Goal: Task Accomplishment & Management: Manage account settings

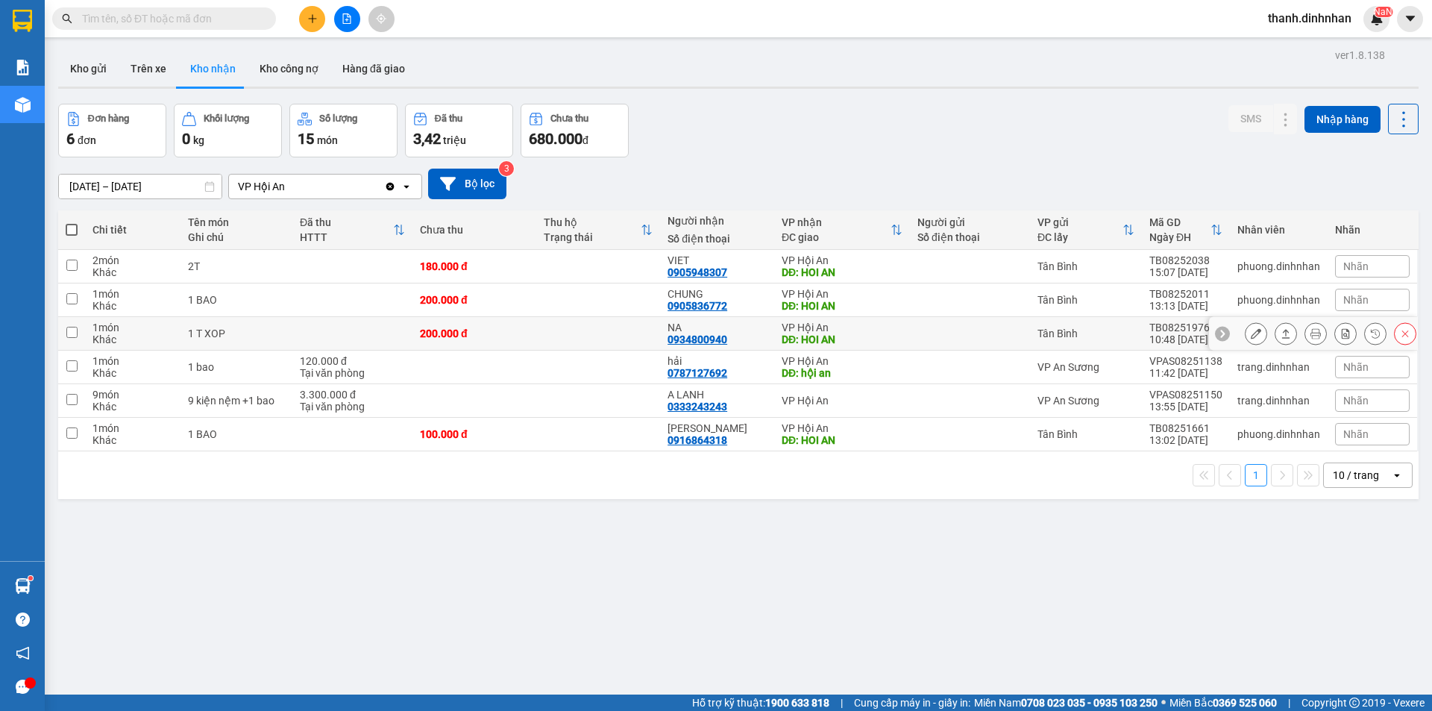
click at [1246, 335] on button at bounding box center [1256, 334] width 21 height 26
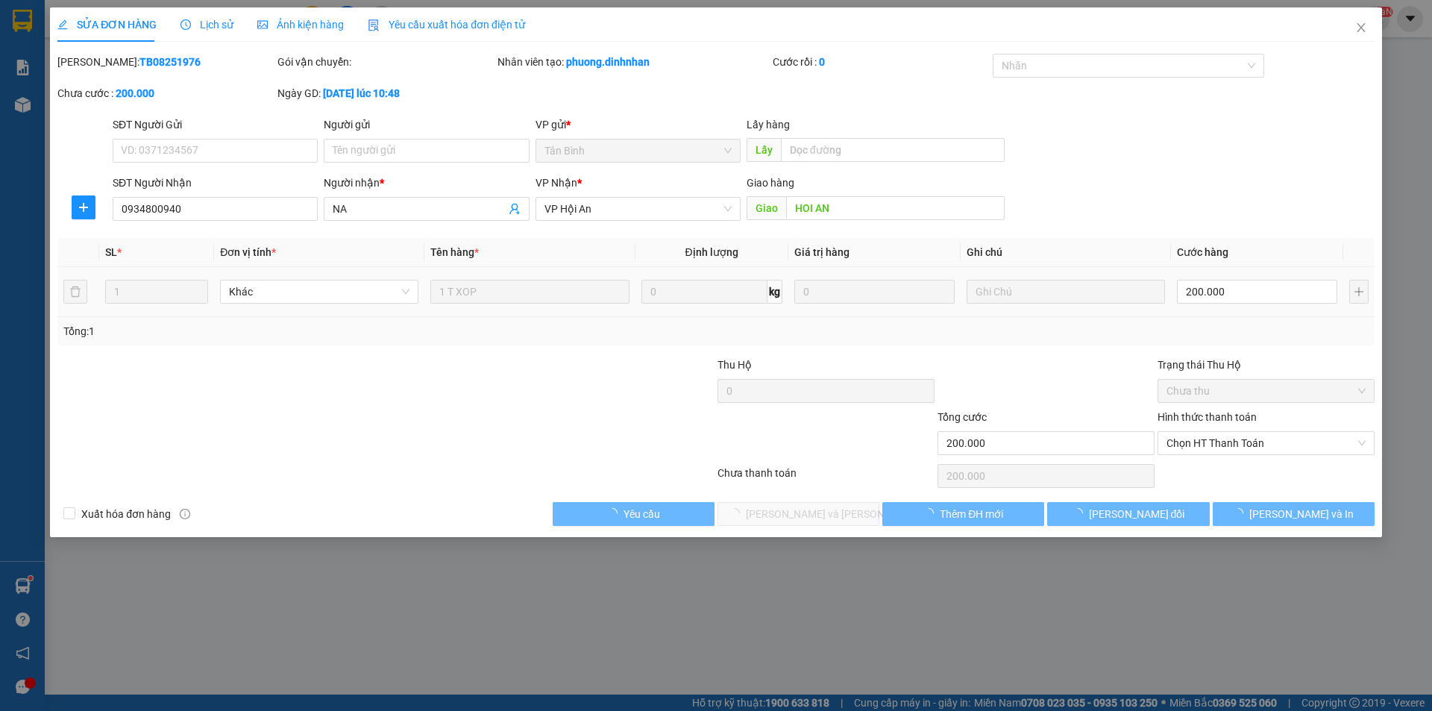
type input "0934800940"
type input "NA"
type input "HOI AN"
type input "200.000"
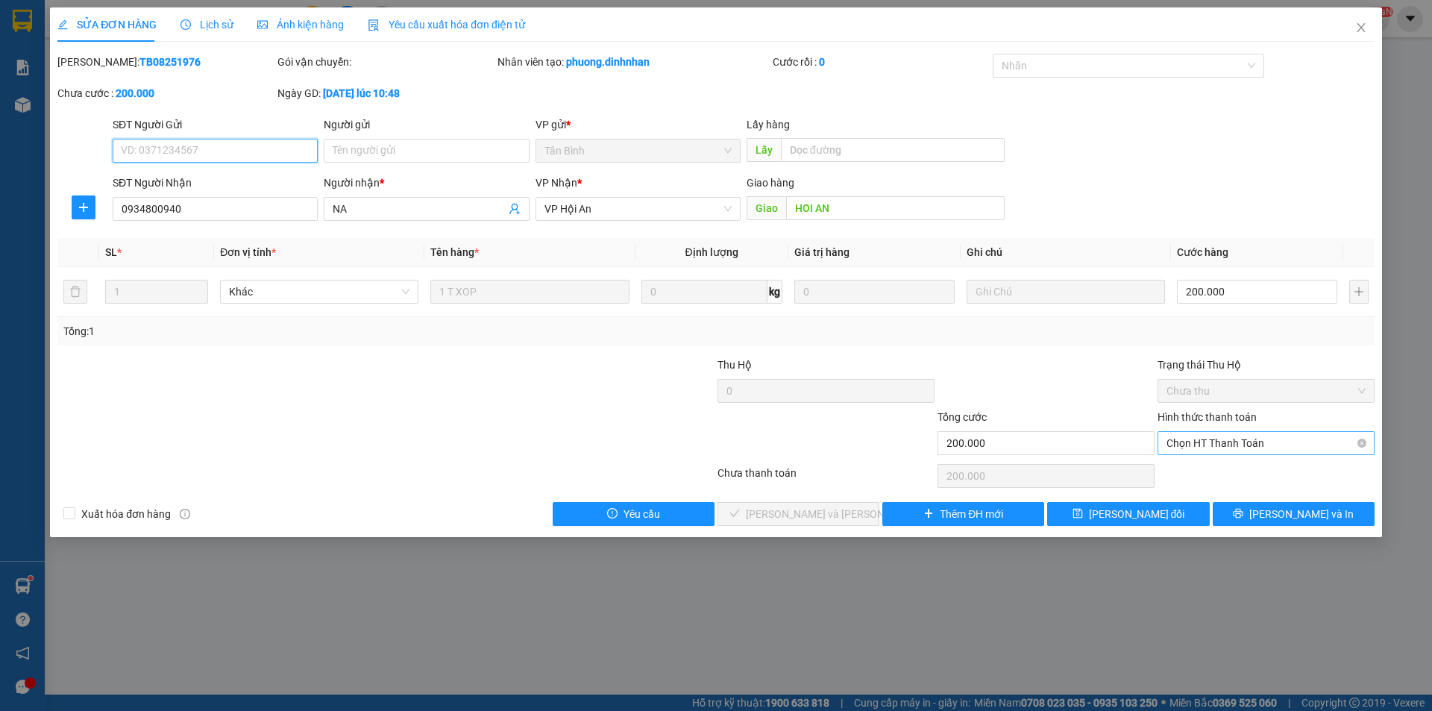
click at [1231, 444] on span "Chọn HT Thanh Toán" at bounding box center [1266, 443] width 199 height 22
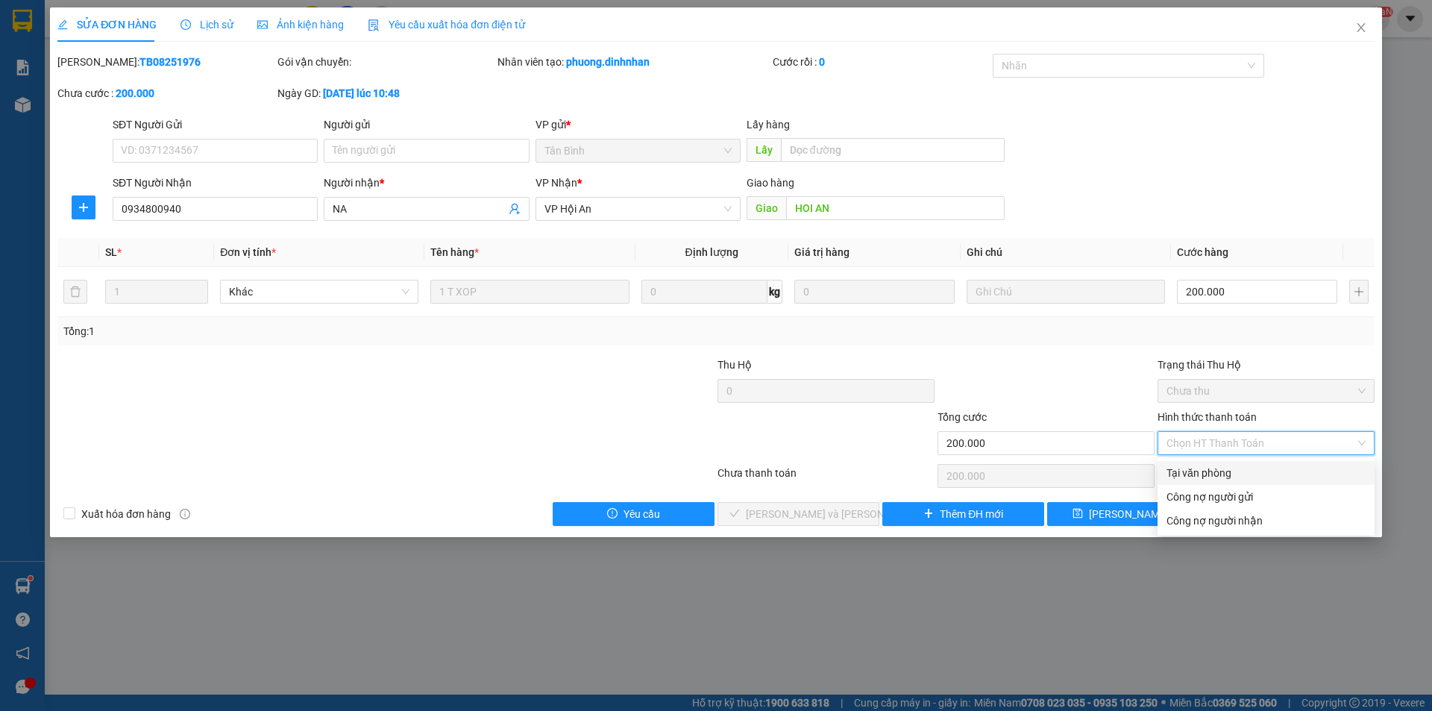
click at [1210, 471] on div "Tại văn phòng" at bounding box center [1266, 473] width 199 height 16
type input "0"
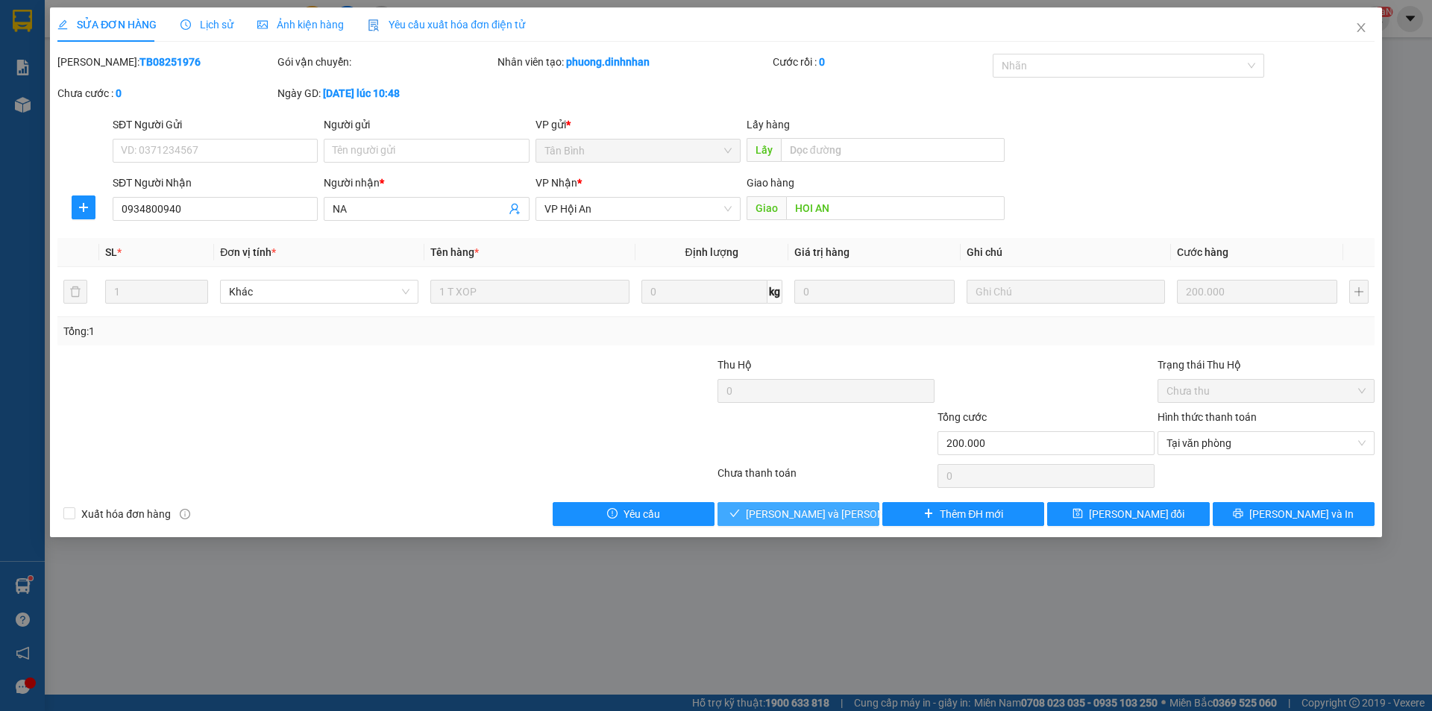
click at [813, 518] on span "[PERSON_NAME] và [PERSON_NAME] hàng" at bounding box center [846, 514] width 201 height 16
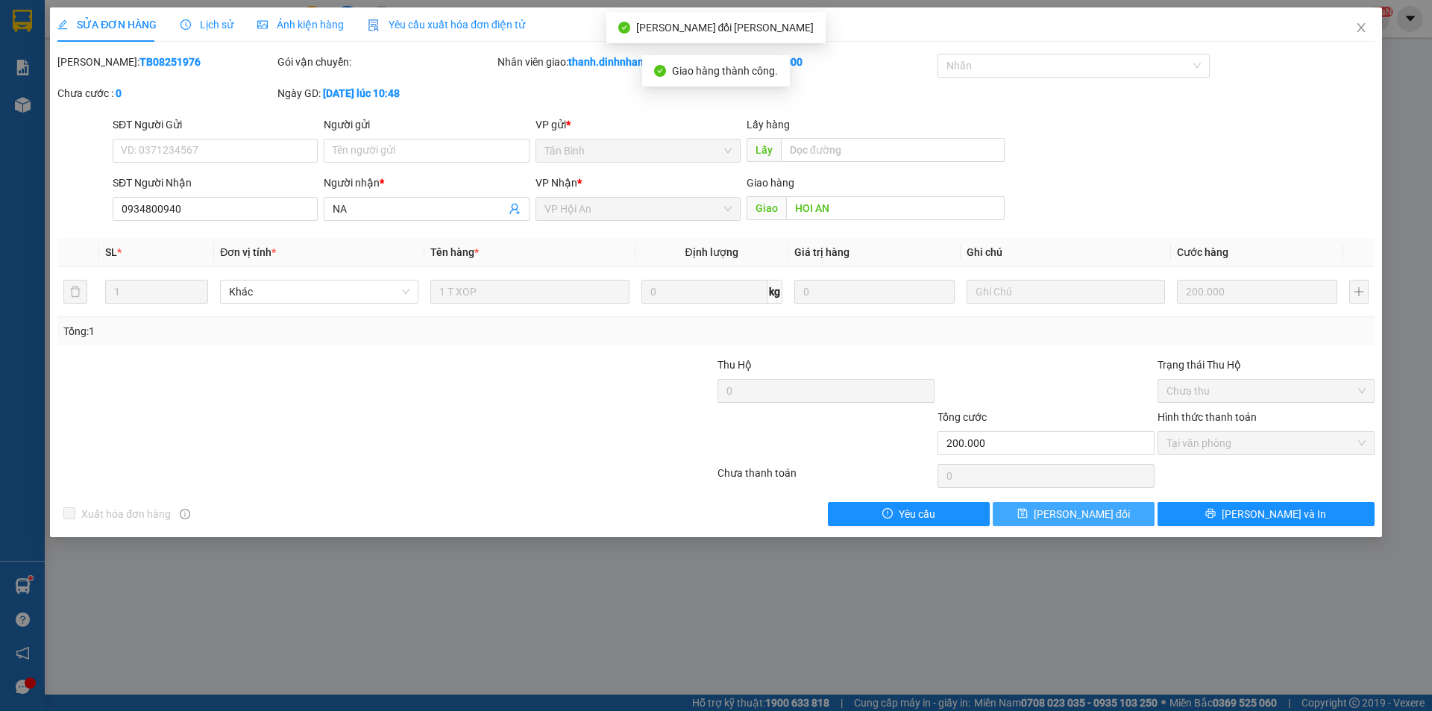
click at [1086, 509] on span "[PERSON_NAME] đổi" at bounding box center [1082, 514] width 96 height 16
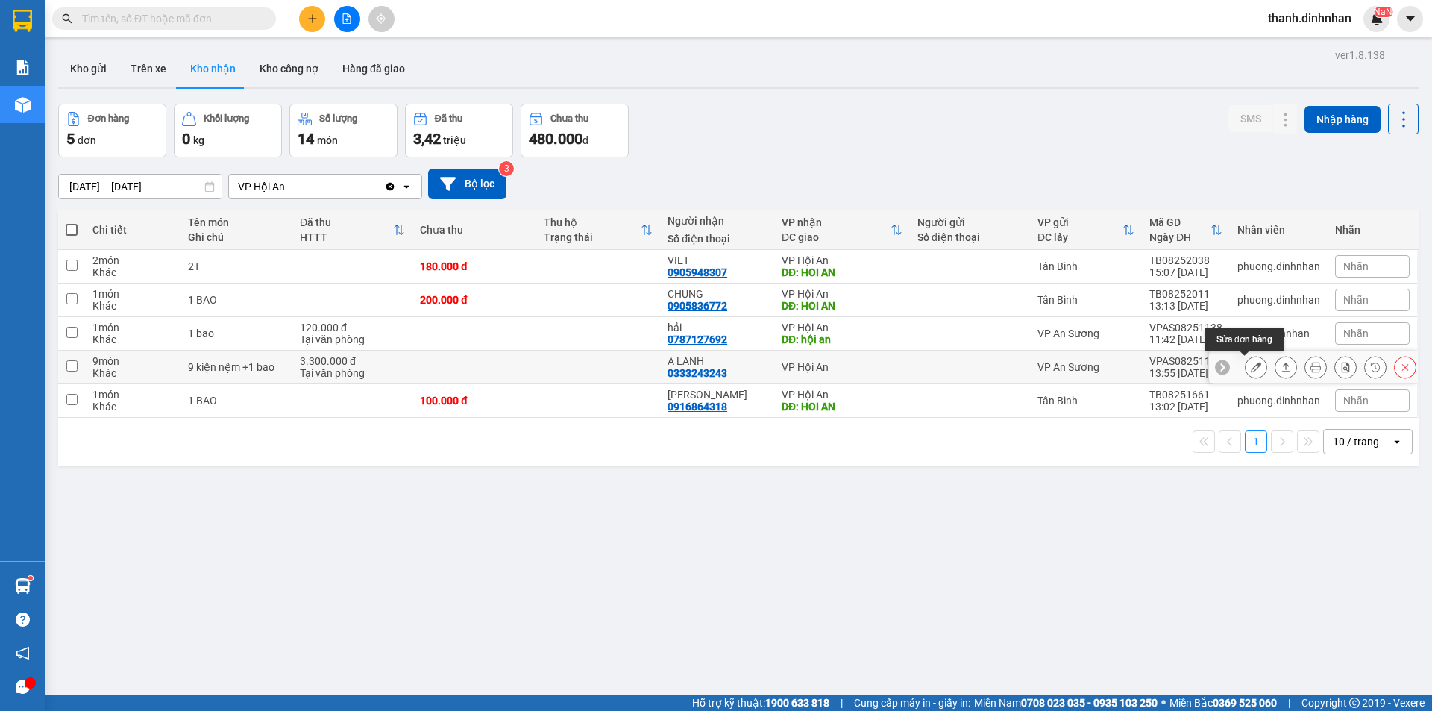
click at [1251, 370] on icon at bounding box center [1256, 367] width 10 height 10
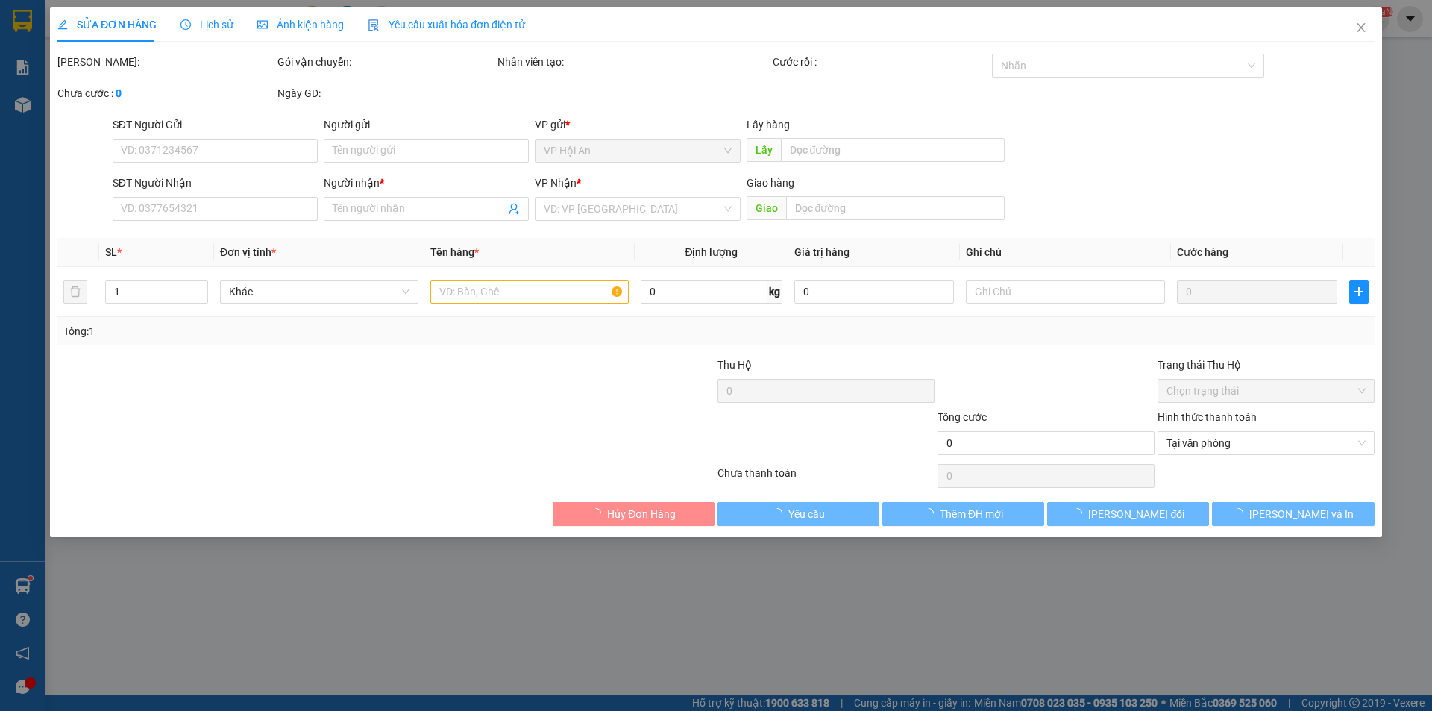
type input "0333243243"
type input "A LANH"
type input "3.300.000"
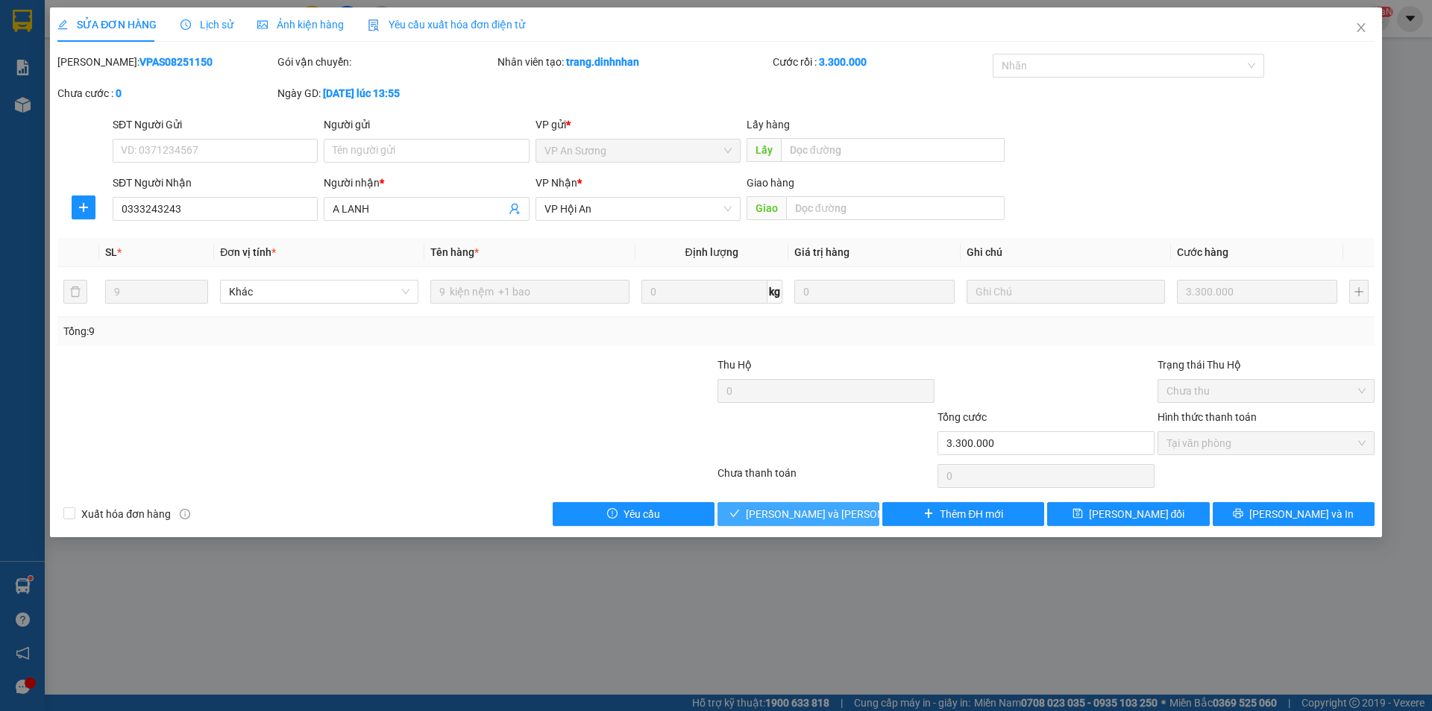
click at [809, 519] on span "[PERSON_NAME] và [PERSON_NAME] hàng" at bounding box center [846, 514] width 201 height 16
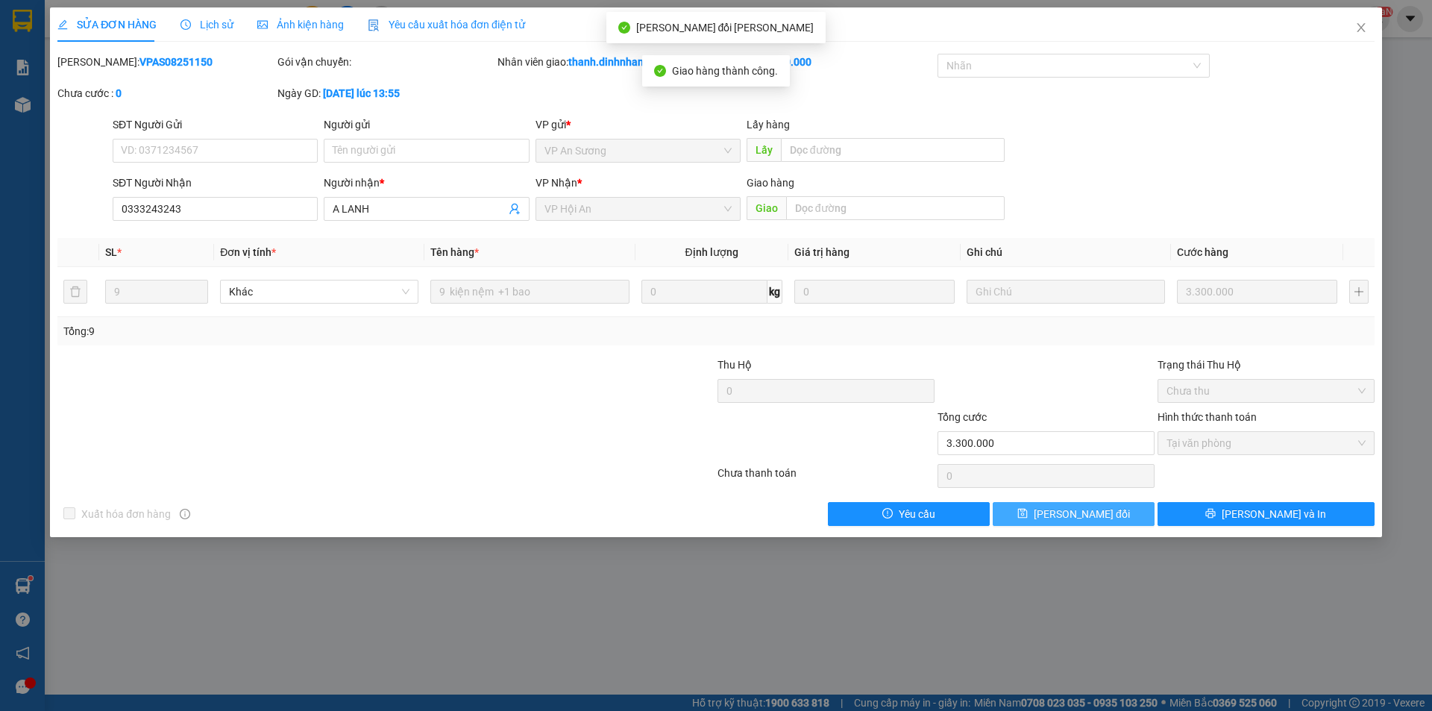
click at [1112, 513] on button "[PERSON_NAME] đổi" at bounding box center [1074, 514] width 162 height 24
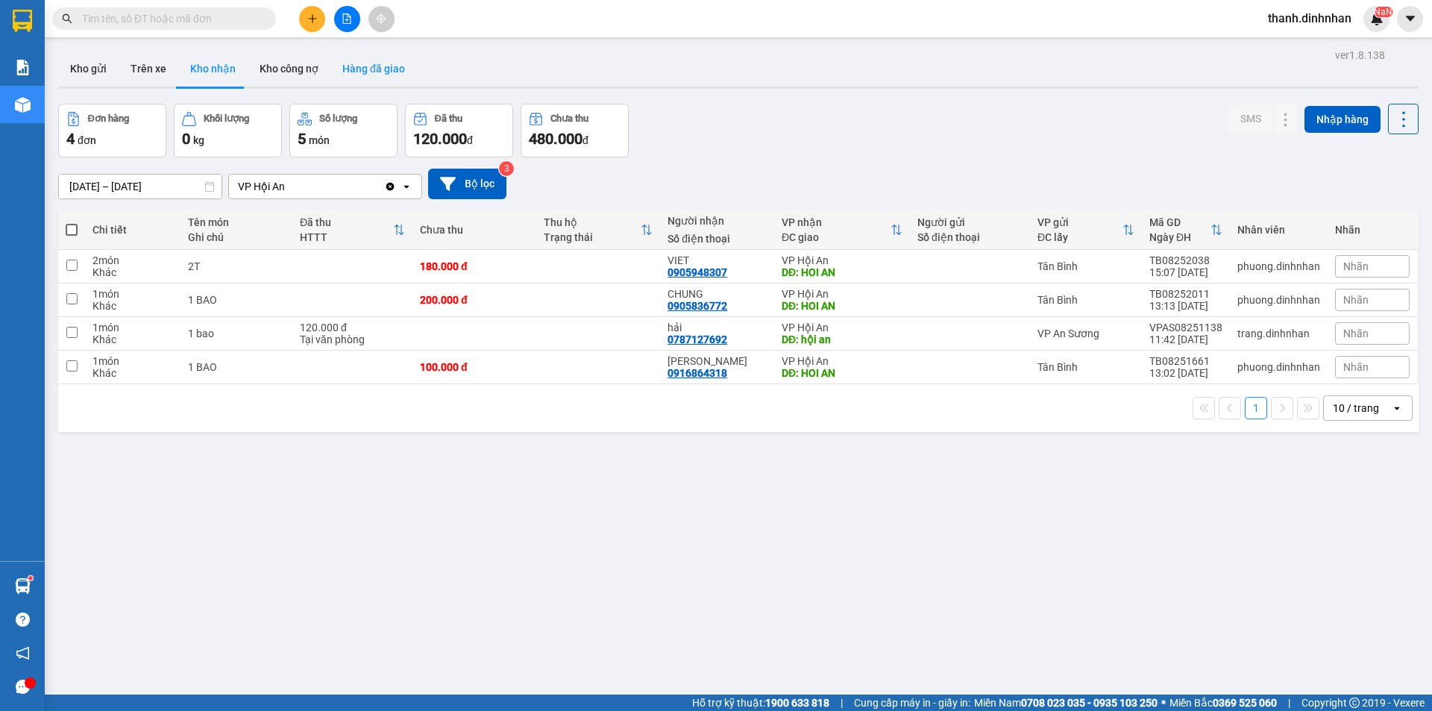
click at [371, 69] on button "Hàng đã giao" at bounding box center [373, 69] width 87 height 36
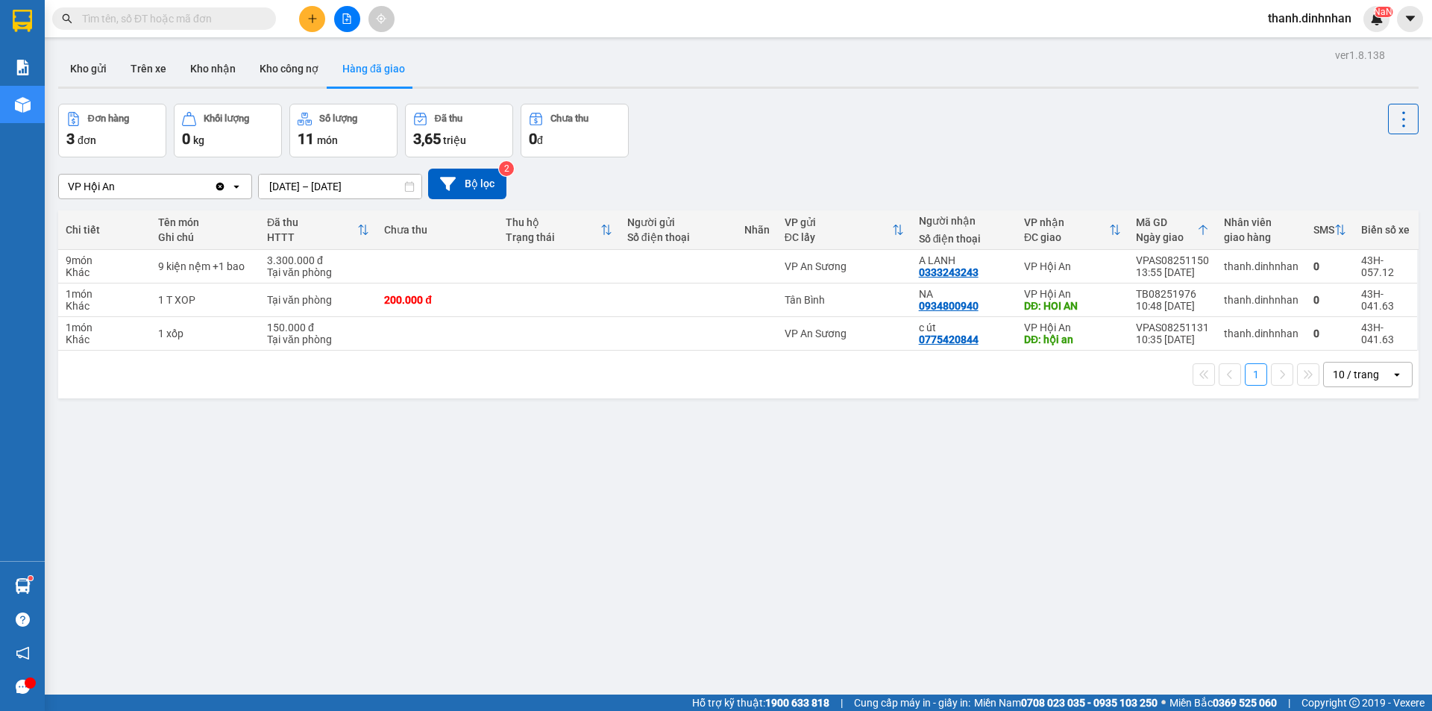
click at [192, 11] on input "text" at bounding box center [170, 18] width 176 height 16
paste input "0333243243"
type input "0333243243"
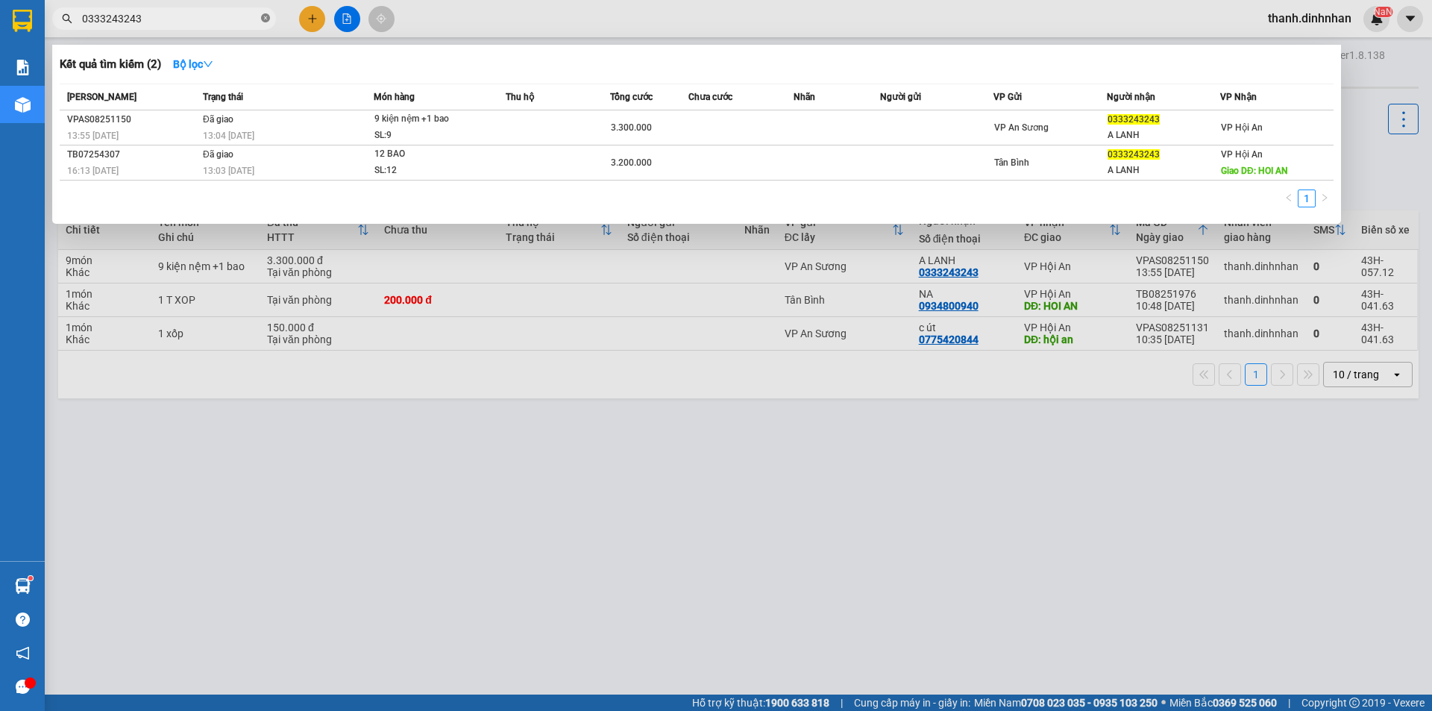
click at [264, 22] on icon "close-circle" at bounding box center [265, 17] width 9 height 9
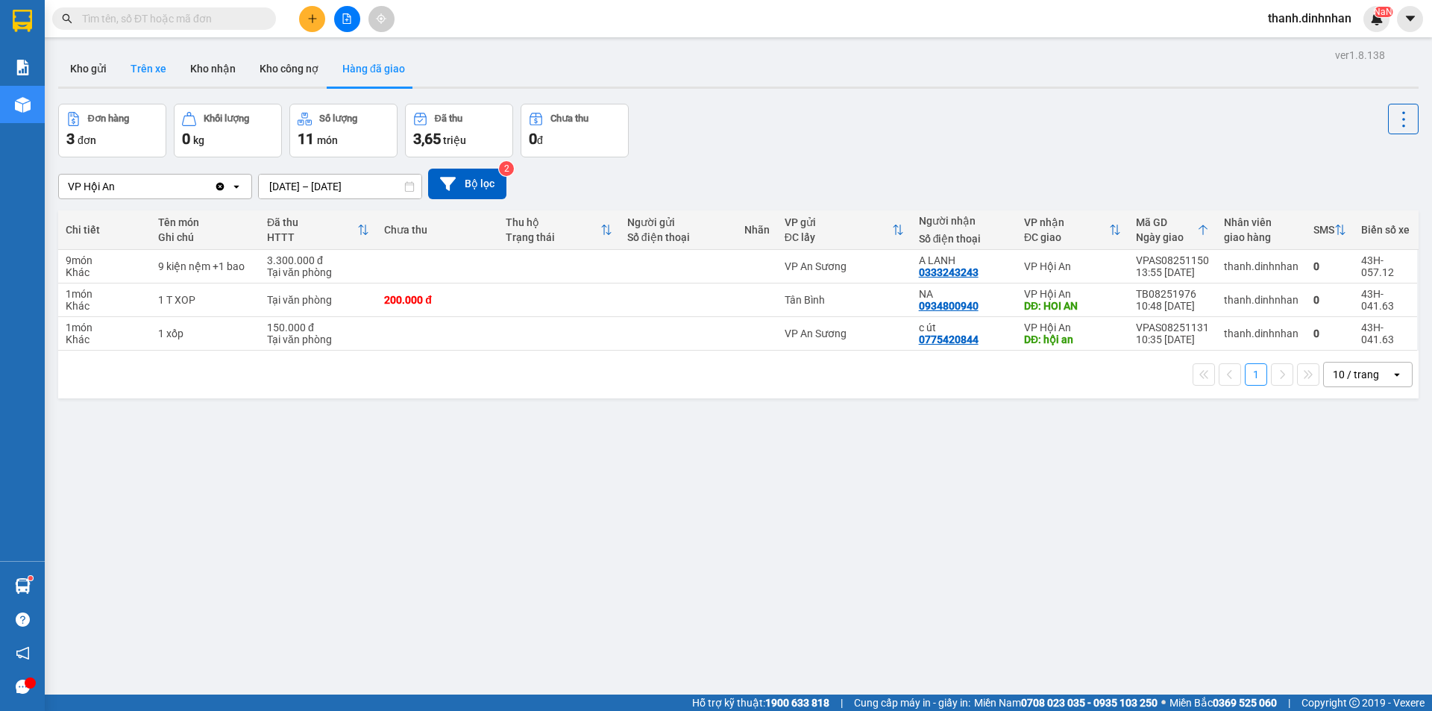
click at [164, 74] on button "Trên xe" at bounding box center [149, 69] width 60 height 36
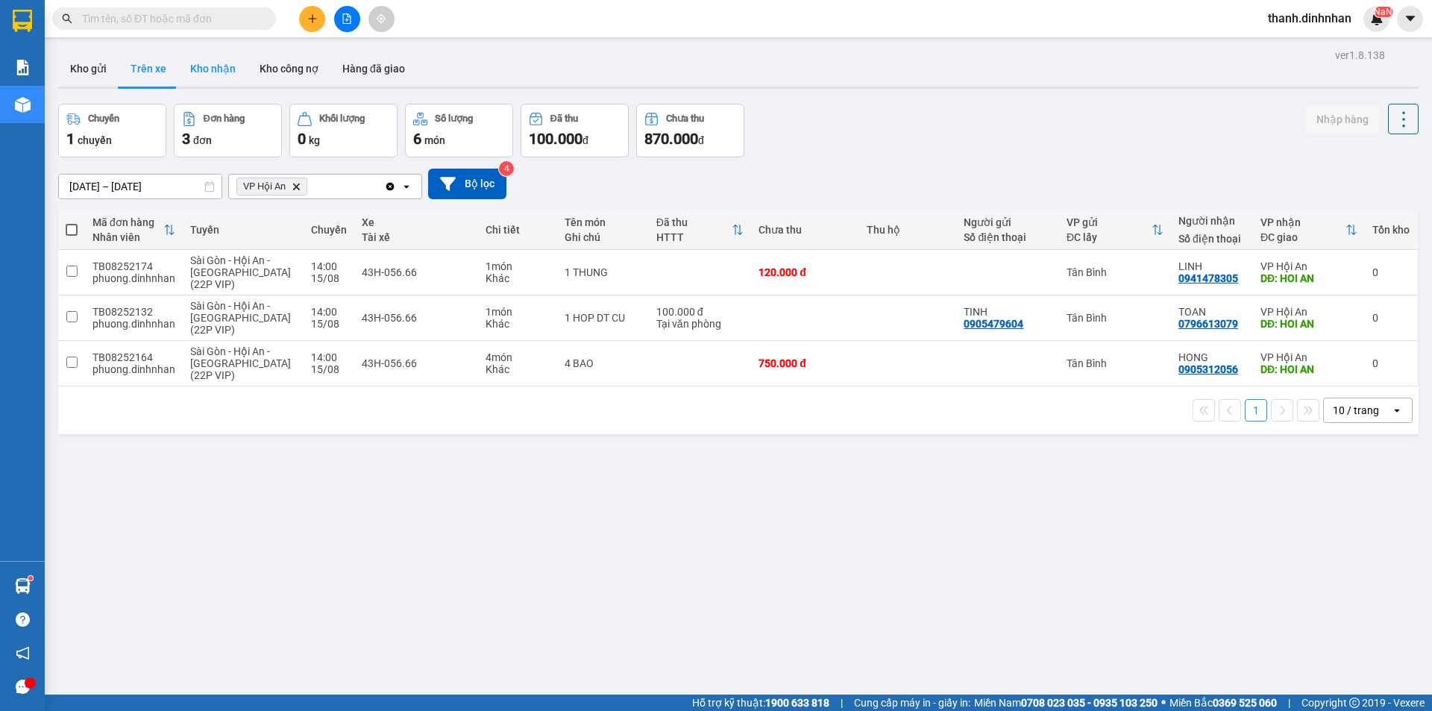
click at [210, 73] on button "Kho nhận" at bounding box center [212, 69] width 69 height 36
type input "[DATE] – [DATE]"
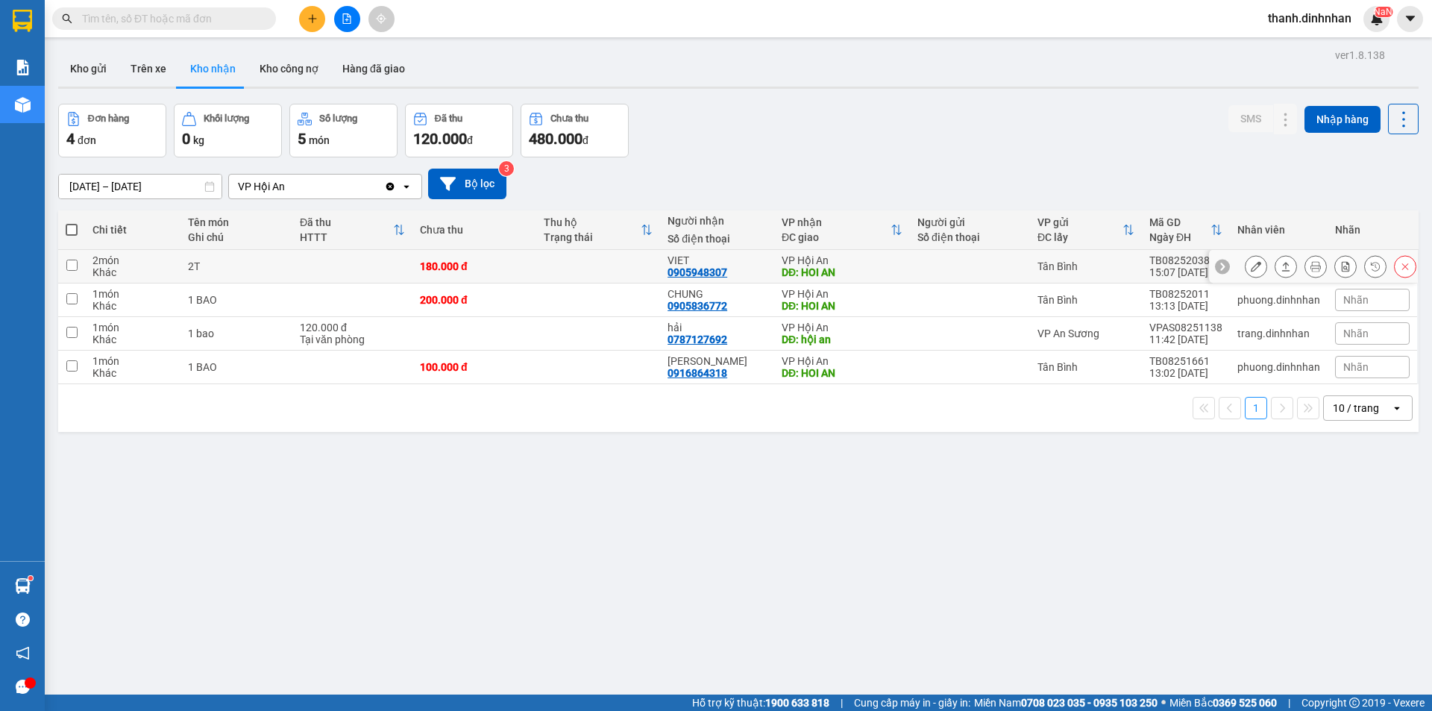
click at [704, 272] on div "0905948307" at bounding box center [698, 272] width 60 height 12
copy div "0905948307"
click at [204, 16] on input "text" at bounding box center [170, 18] width 176 height 16
paste input "0905948307"
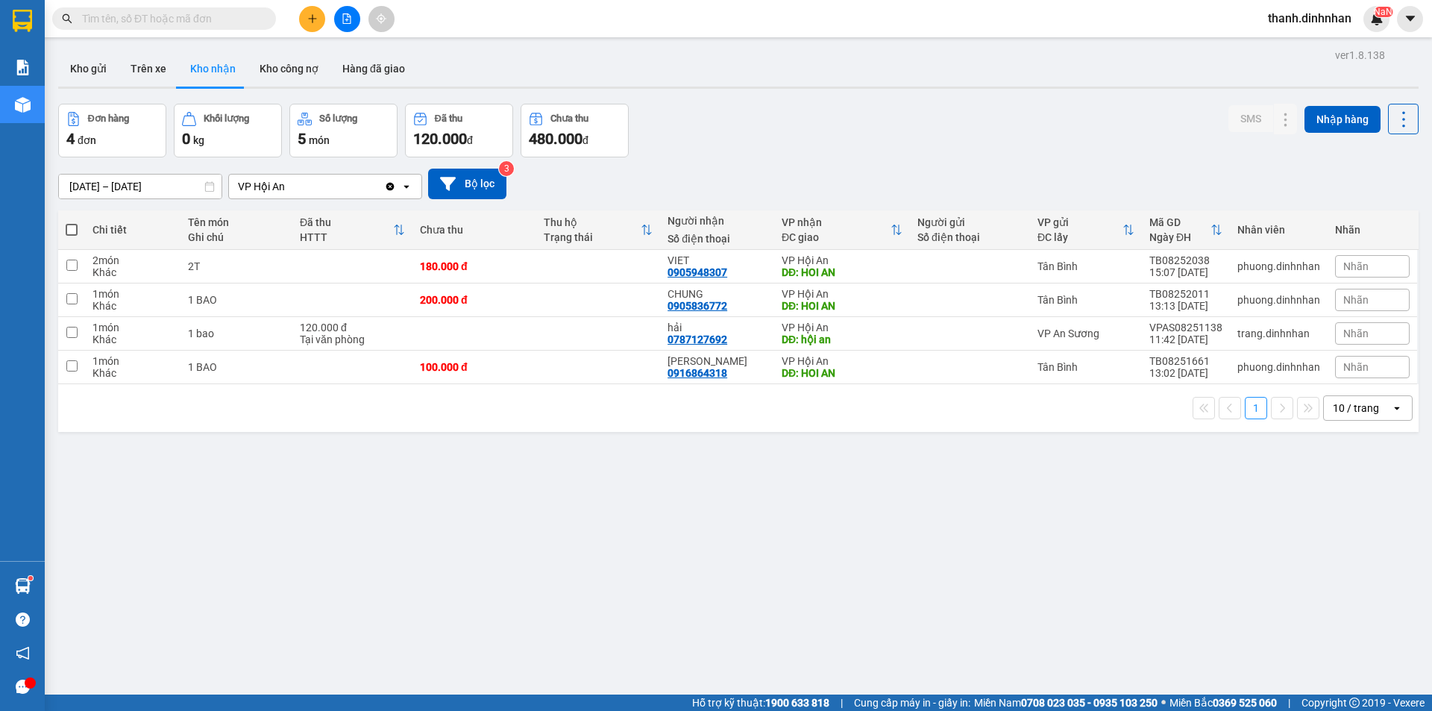
type input "0905948307"
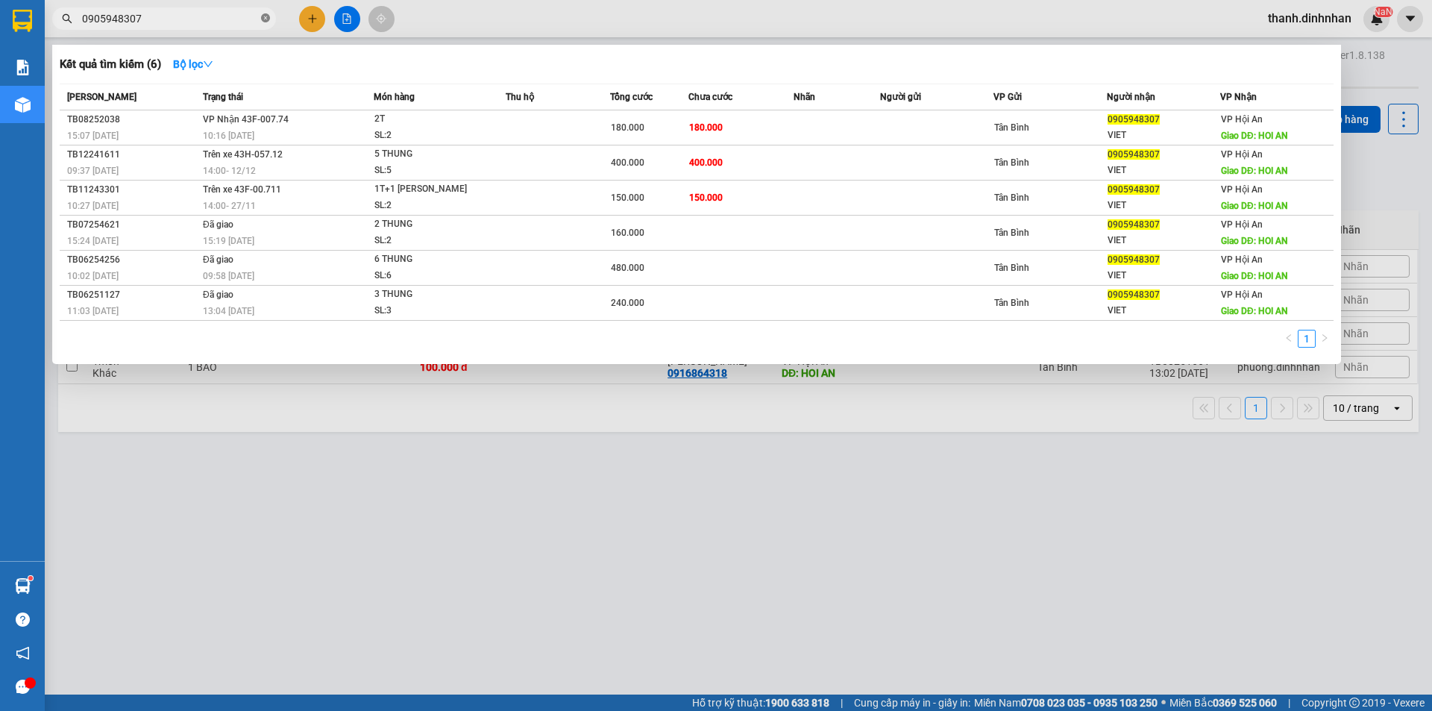
click at [264, 20] on icon "close-circle" at bounding box center [265, 17] width 9 height 9
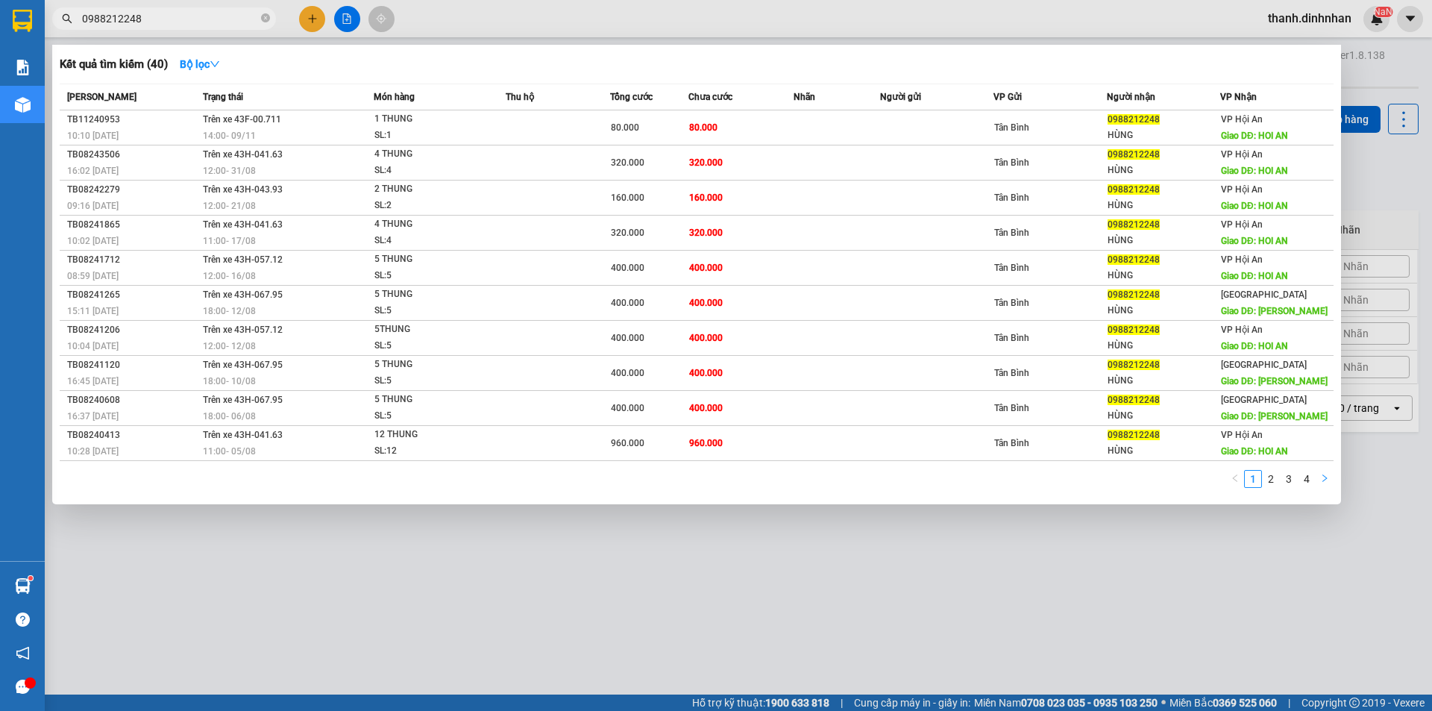
type input "0988212248"
click at [1323, 483] on icon "right" at bounding box center [1324, 478] width 9 height 9
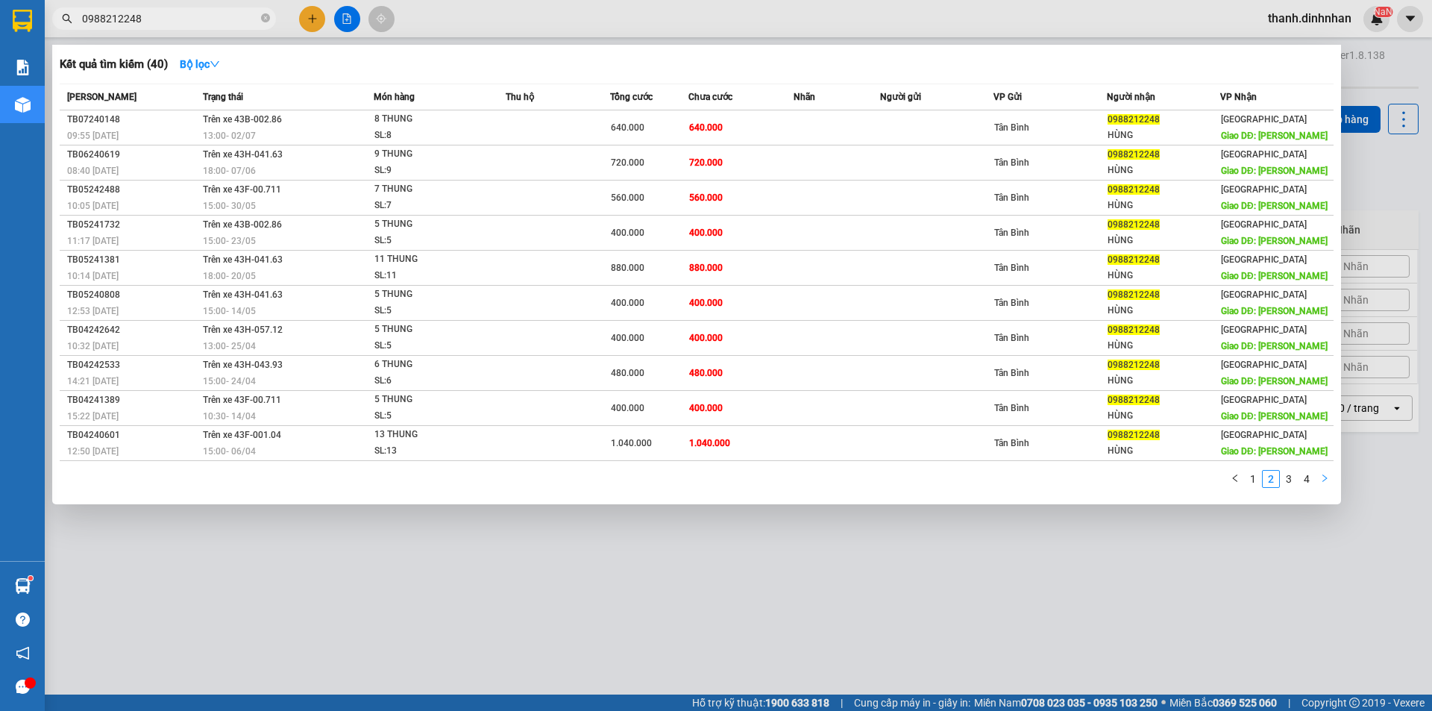
click at [1323, 483] on icon "right" at bounding box center [1324, 478] width 9 height 9
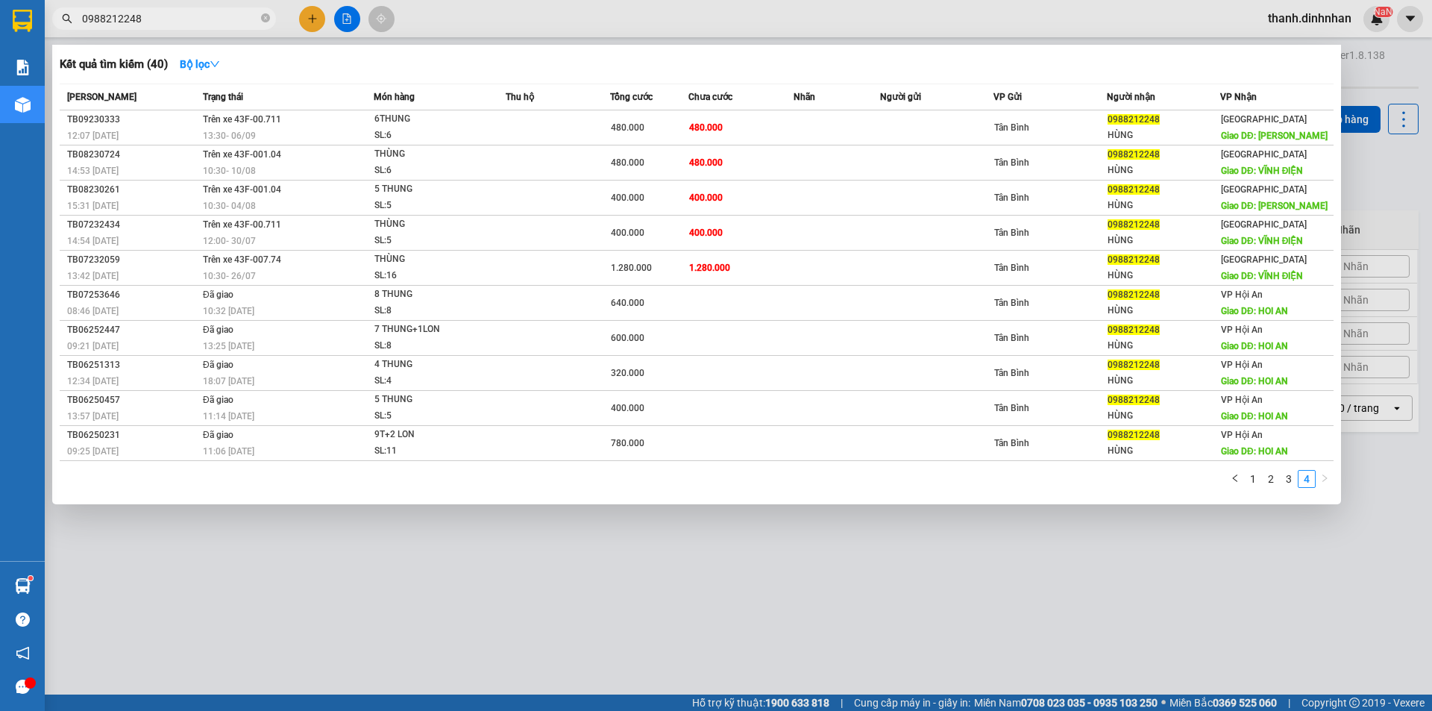
drag, startPoint x: 1035, startPoint y: 612, endPoint x: 1032, endPoint y: 600, distance: 12.3
click at [1034, 610] on div at bounding box center [716, 355] width 1432 height 711
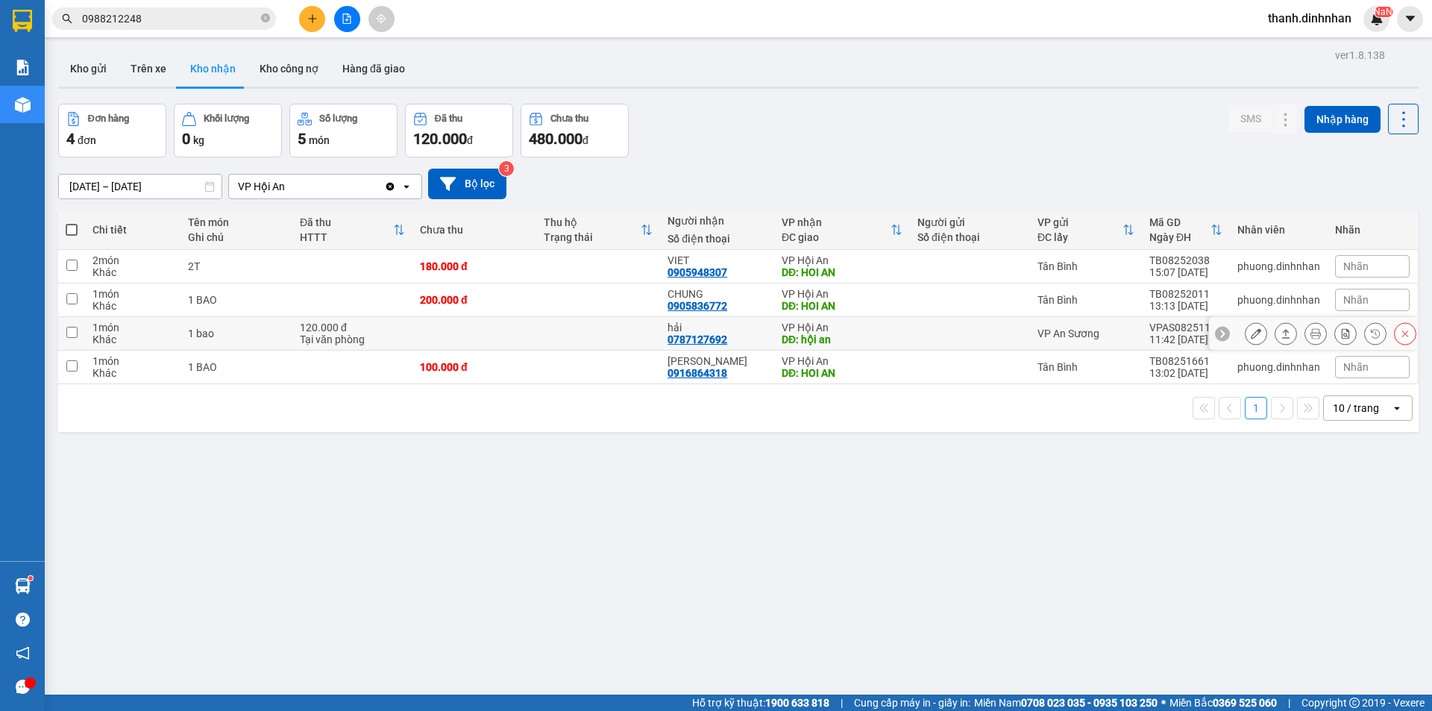
click at [1281, 331] on icon at bounding box center [1286, 333] width 10 height 10
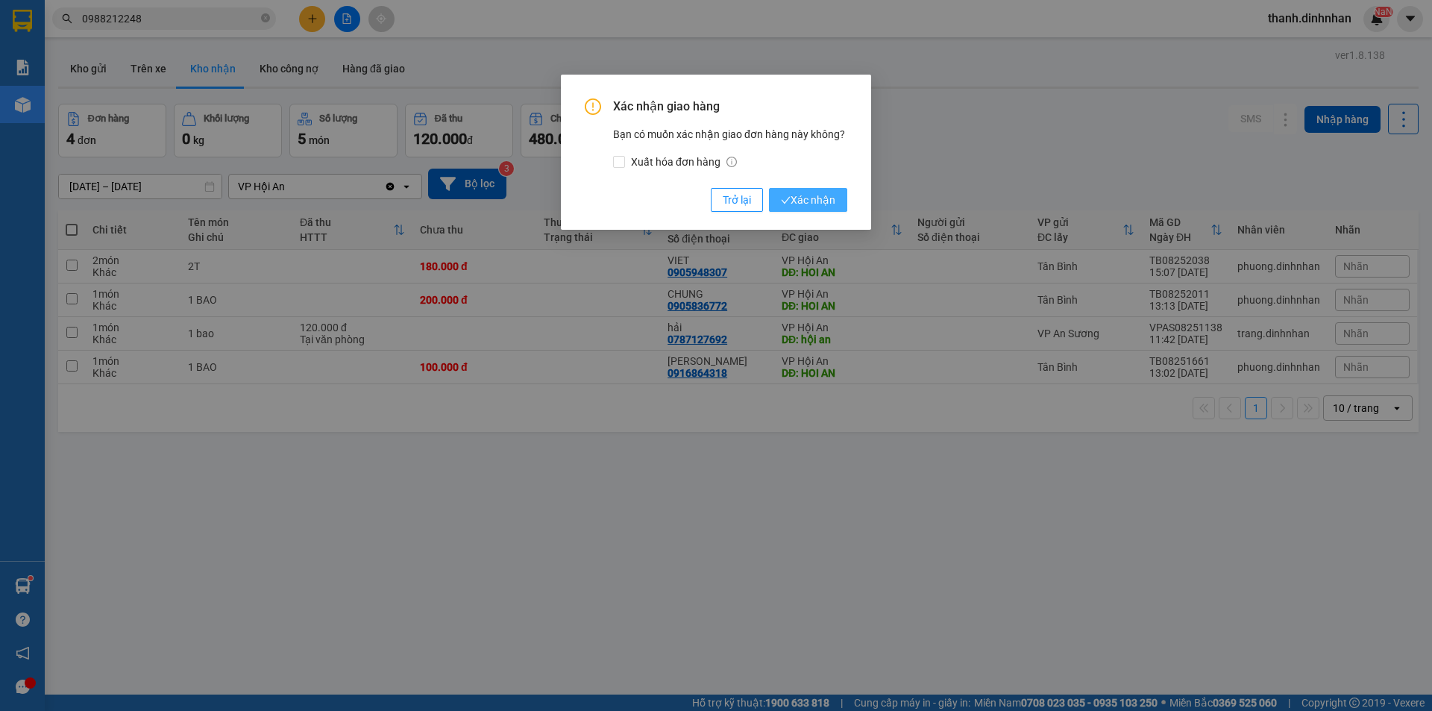
click at [820, 196] on span "Xác nhận" at bounding box center [808, 200] width 54 height 16
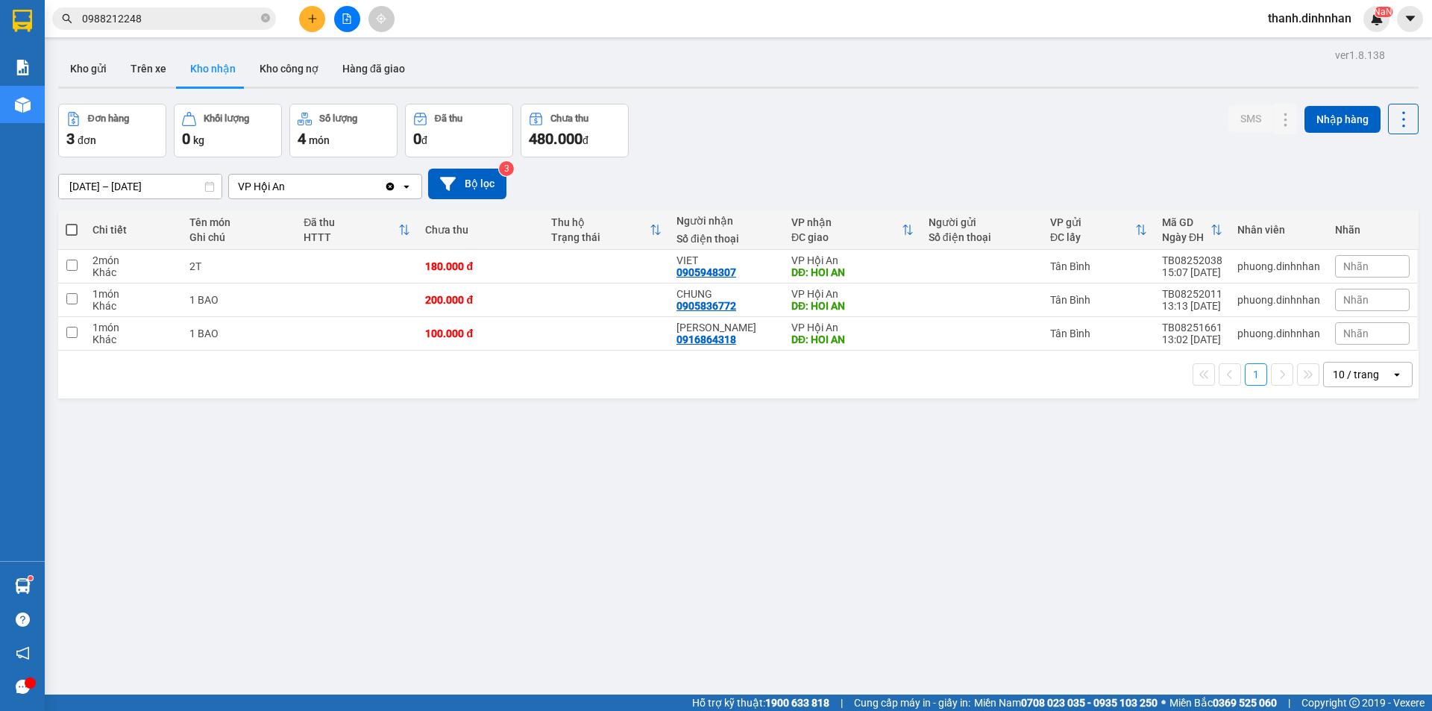
drag, startPoint x: 236, startPoint y: 512, endPoint x: 239, endPoint y: 481, distance: 31.5
click at [237, 507] on div "ver 1.8.138 Kho gửi Trên xe Kho [PERSON_NAME] công nợ Hàng đã [PERSON_NAME] hàn…" at bounding box center [738, 400] width 1372 height 711
